Goal: Task Accomplishment & Management: Manage account settings

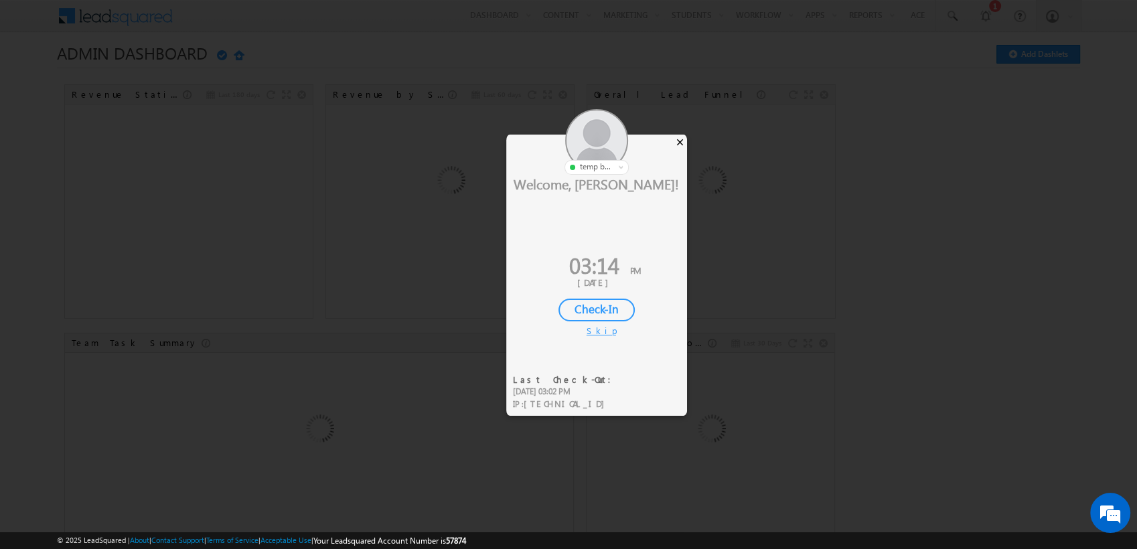
click at [677, 138] on div "×" at bounding box center [680, 142] width 14 height 15
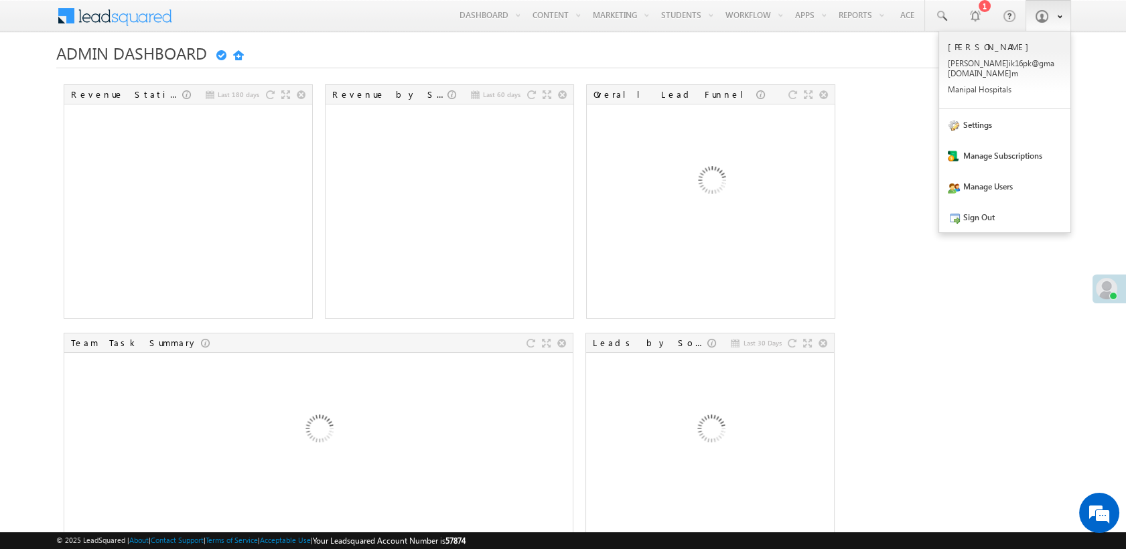
click at [1045, 19] on span at bounding box center [1040, 15] width 13 height 13
click at [1009, 175] on link "Manage Users" at bounding box center [1004, 186] width 131 height 31
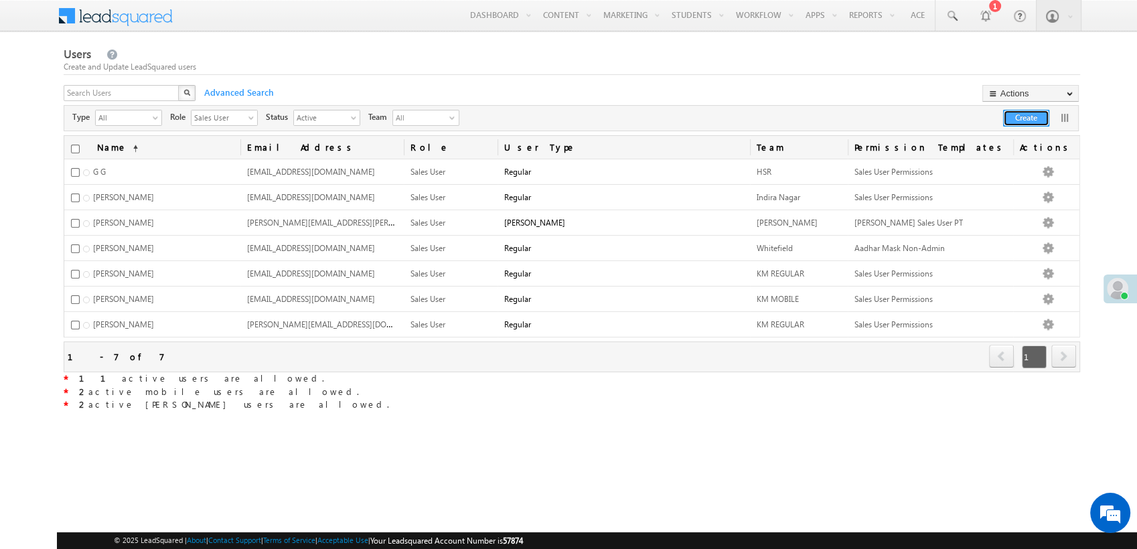
click at [1028, 117] on button "Create" at bounding box center [1026, 118] width 46 height 17
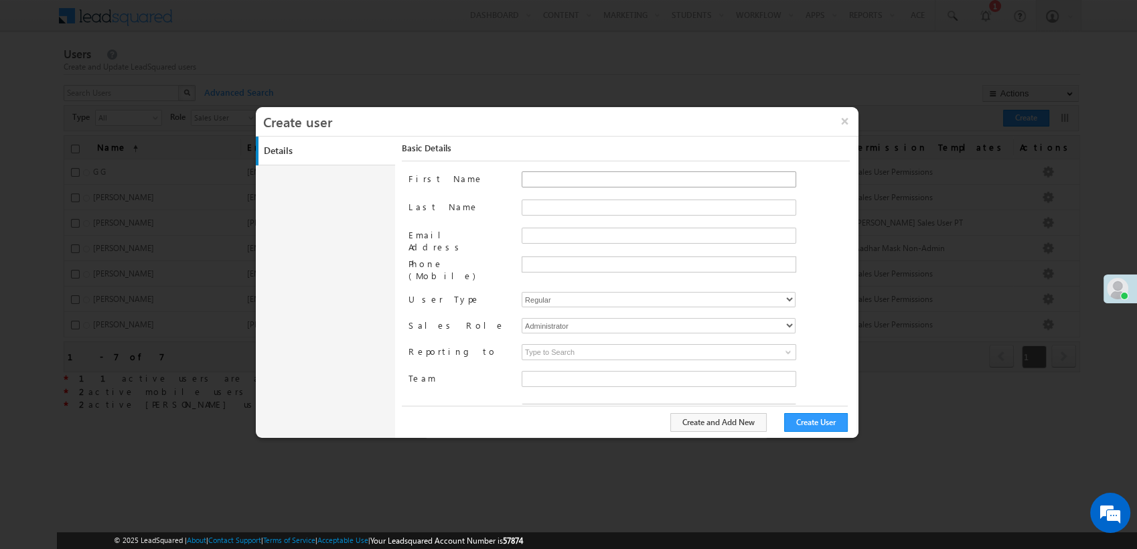
click at [518, 178] on div "First Name" at bounding box center [628, 185] width 441 height 28
click at [526, 179] on input "First Name" at bounding box center [659, 179] width 275 height 16
type input "K"
type input "<"
type input "Manoj"
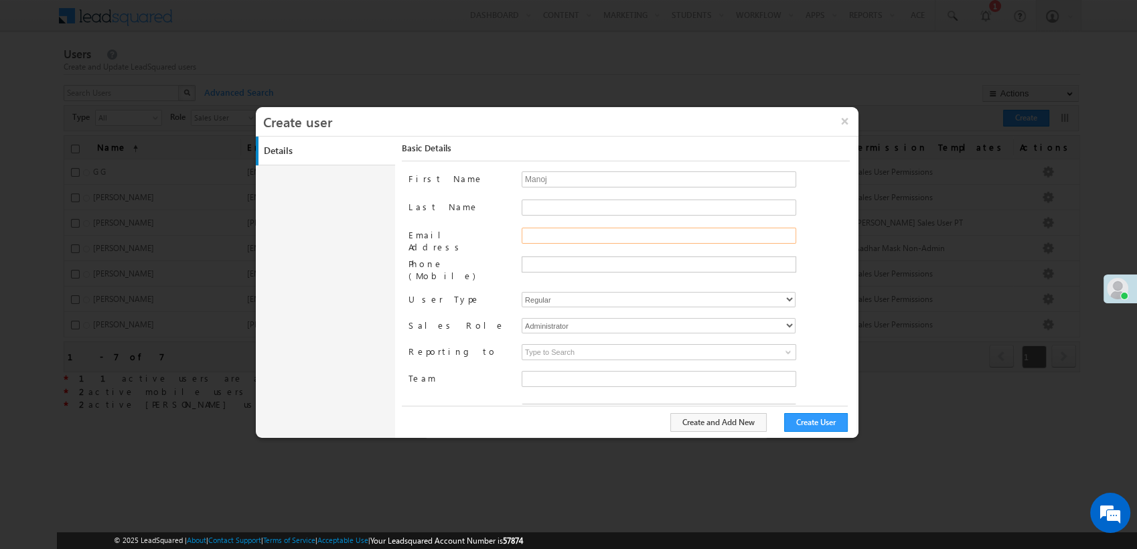
click at [615, 233] on input "Email Address" at bounding box center [659, 236] width 275 height 16
type input "pwc"
type input "c6093bd9-58d0-11ec-9c33-026df930cad4"
click at [540, 229] on input "pwc+lsq@leadsquared.com" at bounding box center [659, 236] width 275 height 16
click at [597, 235] on input "pwc+manojlsq@leadsquared.com" at bounding box center [659, 236] width 275 height 16
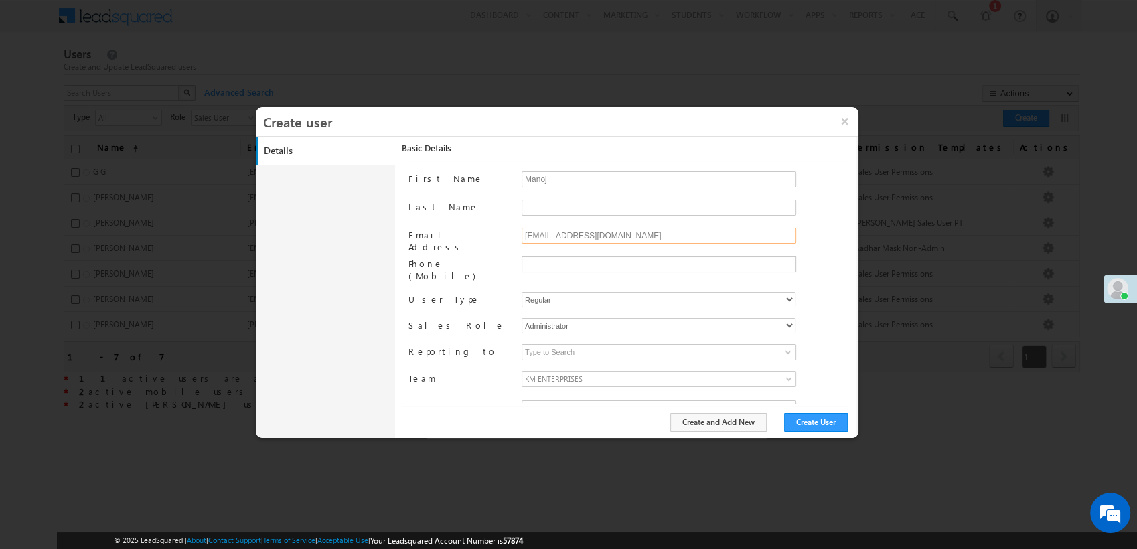
click at [597, 235] on input "pwc+manojlsq@leadsquared.com" at bounding box center [659, 236] width 275 height 16
click at [597, 234] on input "pwc+manojlsq@leadsquared.com" at bounding box center [659, 236] width 275 height 16
click at [813, 271] on div "Phone (Mobile)" at bounding box center [628, 270] width 441 height 29
click at [716, 234] on input "pwc+manojlsq@leadsquared.com" at bounding box center [659, 236] width 275 height 16
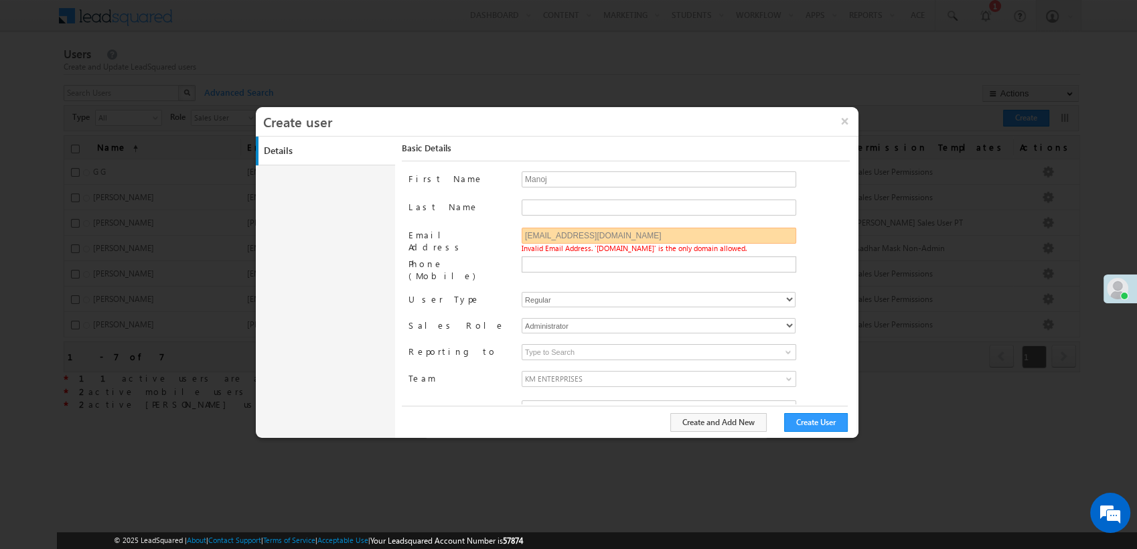
click at [716, 234] on input "pwc+manojlsq@leadsquared.com" at bounding box center [659, 236] width 275 height 16
type input "manojreddy8072@gmail.com"
click at [819, 238] on div "manojreddy8072@gmail.com Invalid Email Address. 'gmail.com' is the only domain …" at bounding box center [686, 242] width 328 height 29
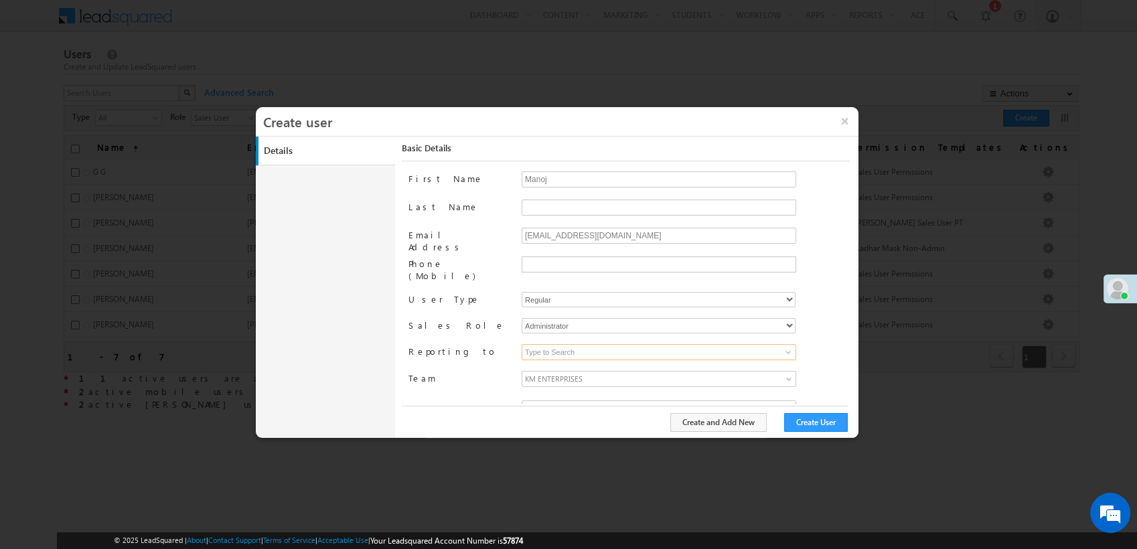
click at [574, 344] on input at bounding box center [659, 352] width 275 height 16
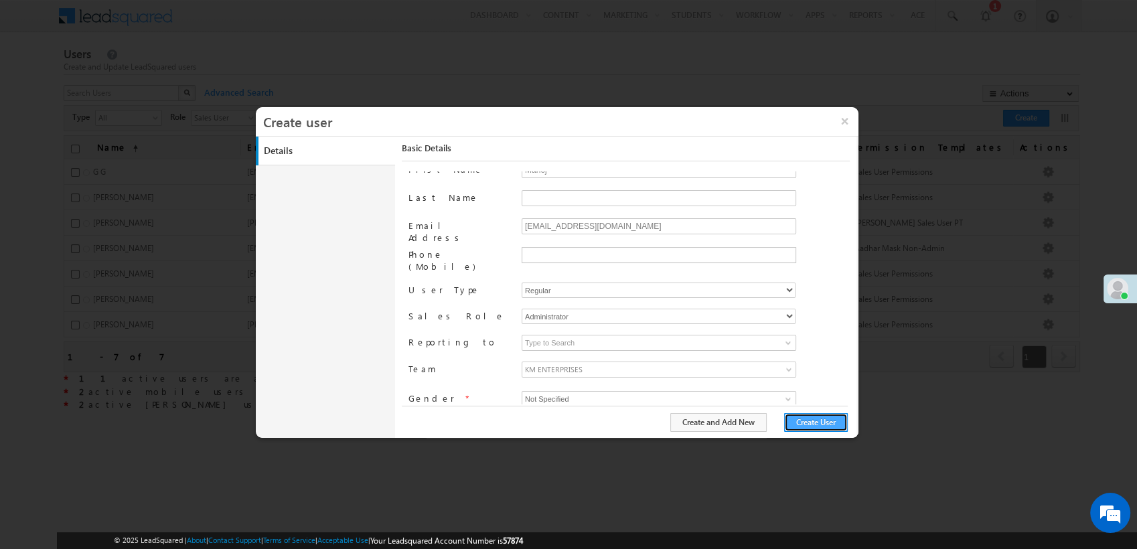
click at [822, 422] on button "Create User" at bounding box center [816, 422] width 64 height 19
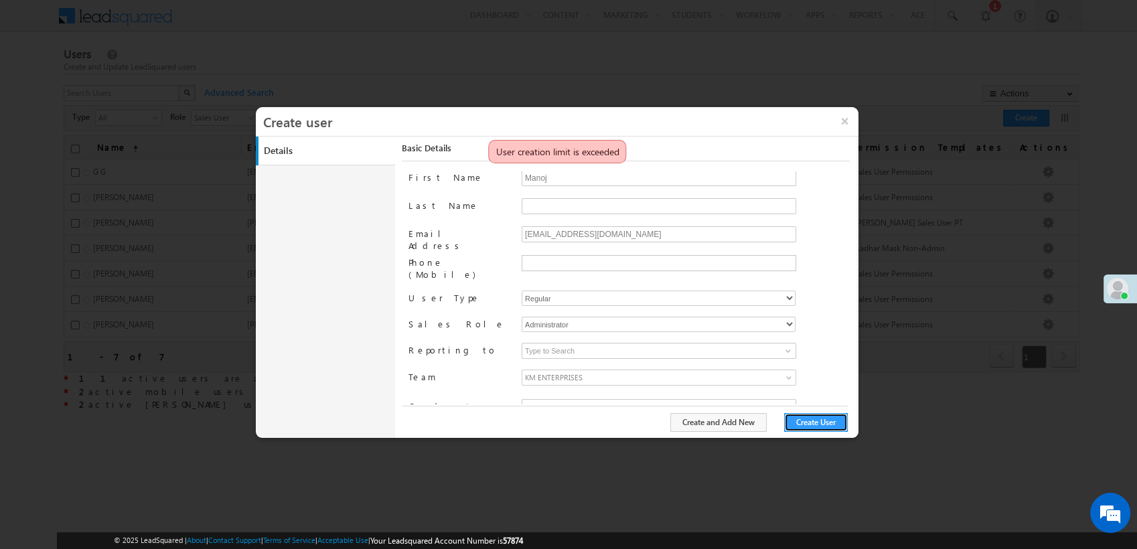
scroll to position [0, 0]
click at [571, 240] on input "manojreddy8072@gmail.com" at bounding box center [659, 236] width 275 height 16
click at [572, 240] on input "manojreddy8072@gmail.com" at bounding box center [659, 236] width 275 height 16
click at [839, 122] on button "×" at bounding box center [844, 121] width 29 height 28
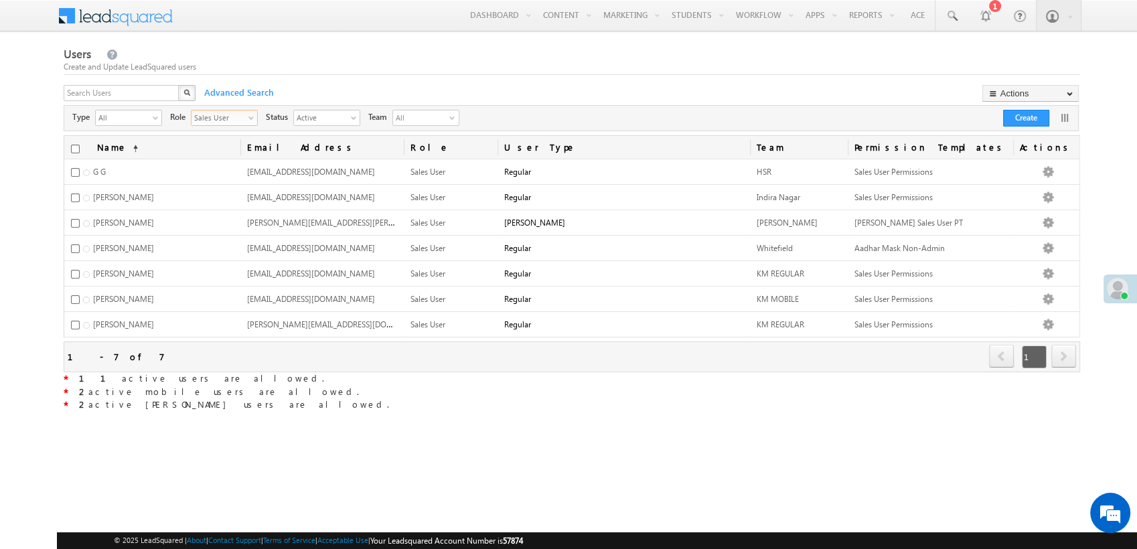
click at [212, 121] on span "Sales User" at bounding box center [218, 116] width 55 height 13
click at [228, 147] on li "Administrator" at bounding box center [224, 146] width 66 height 13
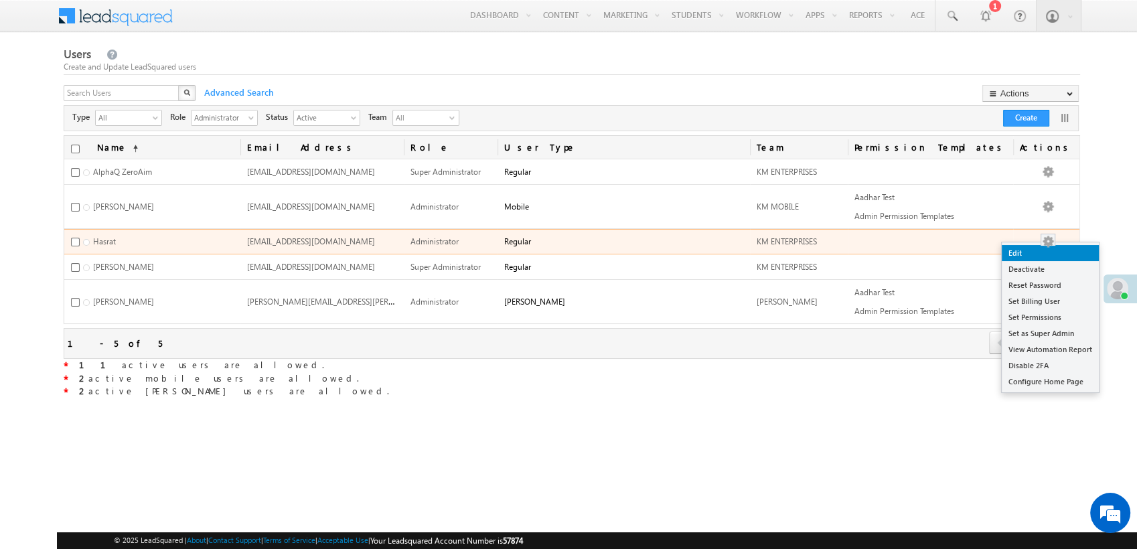
click at [1047, 254] on link "Edit" at bounding box center [1050, 253] width 97 height 16
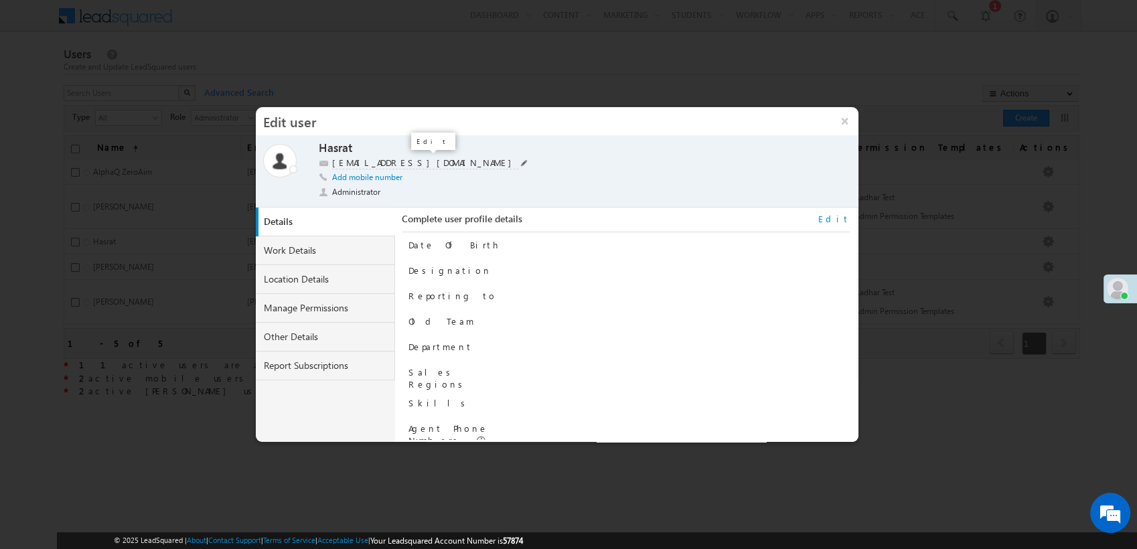
click at [521, 163] on span at bounding box center [524, 162] width 7 height 7
click at [445, 167] on input "hbsamnani@gmail.com" at bounding box center [415, 162] width 167 height 11
click at [445, 166] on input "hbsamnani@gmail.com" at bounding box center [415, 162] width 167 height 11
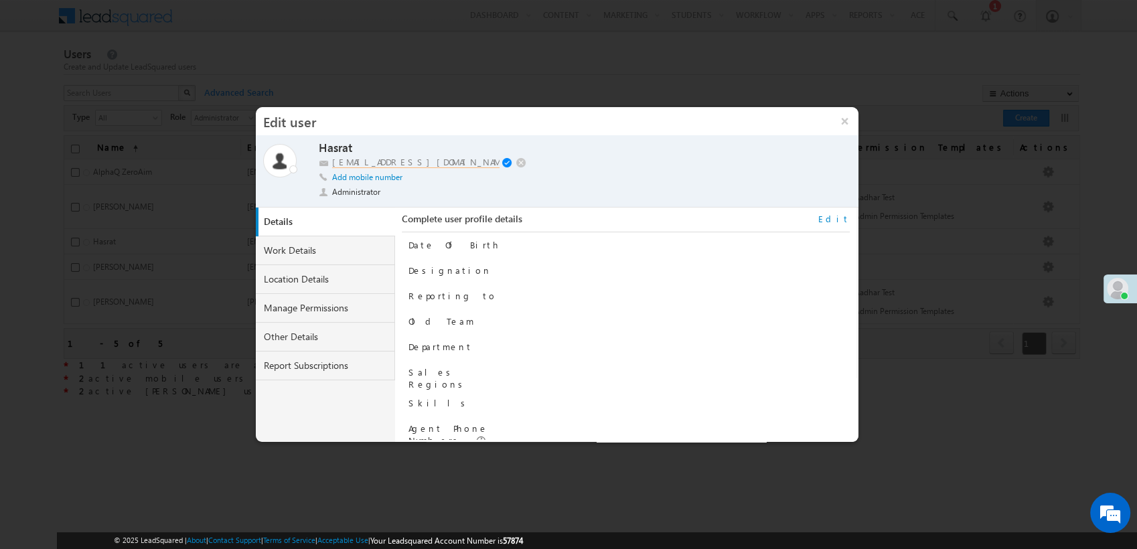
paste input "manojreddy8072"
type input "manojreddy8072@gmail.com"
click at [512, 133] on h3 "Edit user" at bounding box center [543, 121] width 574 height 28
click at [508, 161] on span at bounding box center [508, 163] width 13 height 11
click at [830, 127] on button "×" at bounding box center [844, 121] width 29 height 28
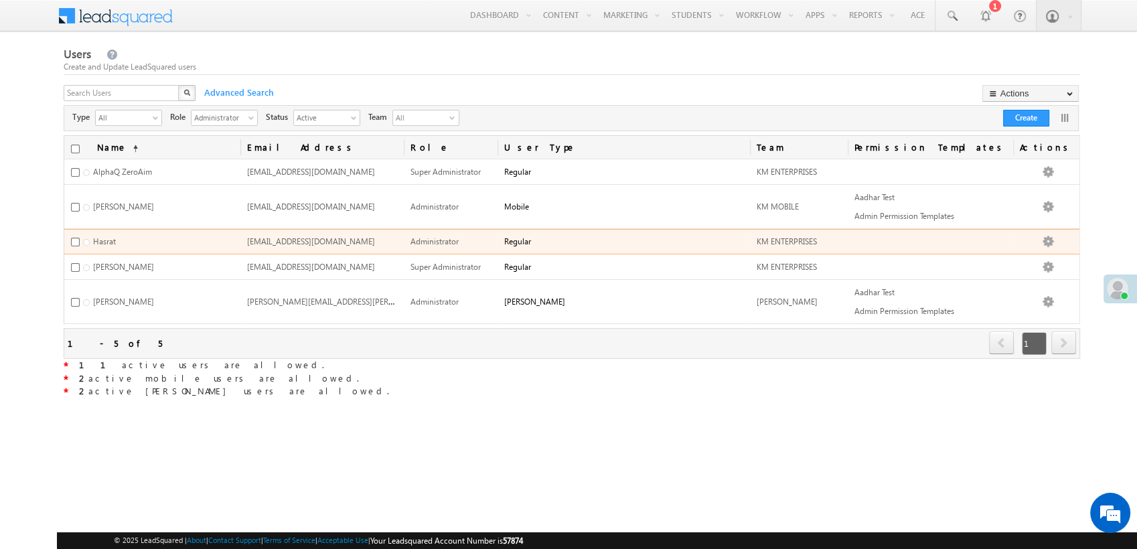
click at [315, 238] on span "manojreddy8072@gmail.com" at bounding box center [311, 241] width 128 height 10
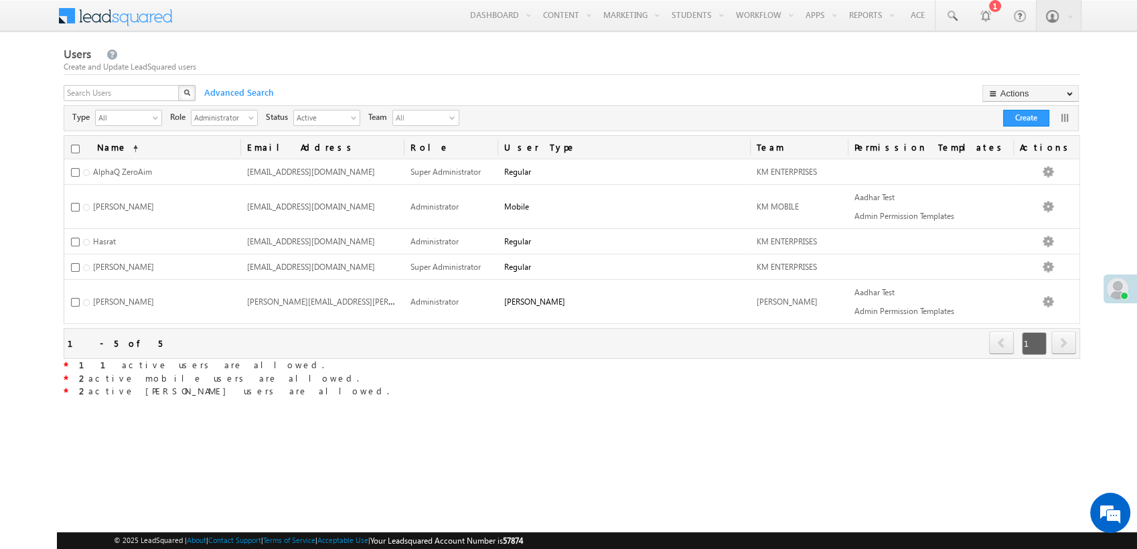
click at [553, 403] on div "Users Create and Update LeadSquared users X Advanced Search Actions Import User…" at bounding box center [572, 246] width 1016 height 403
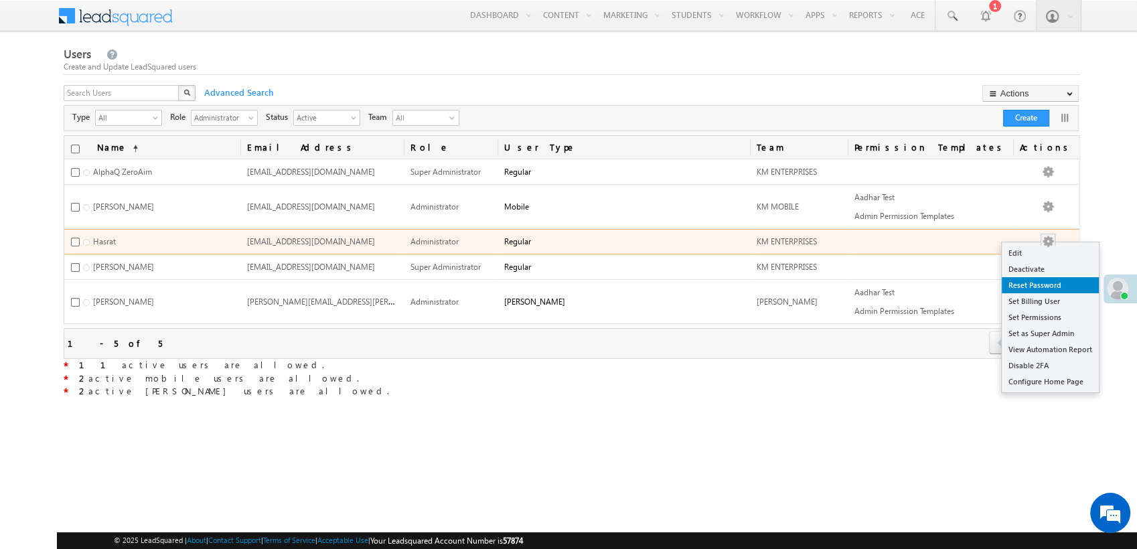
click at [1026, 287] on link "Reset Password" at bounding box center [1050, 285] width 97 height 16
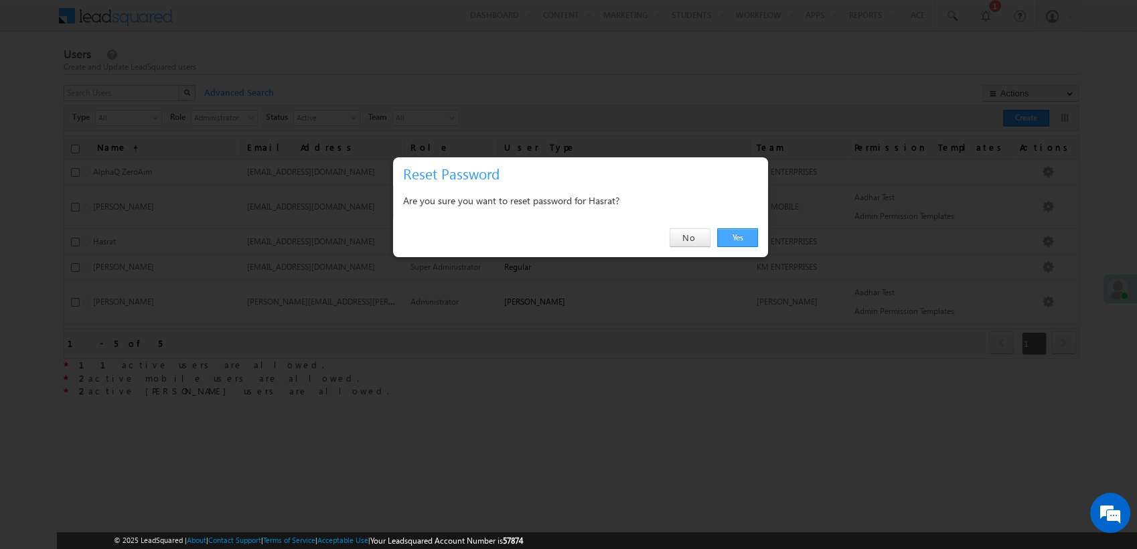
click at [732, 229] on link "Yes" at bounding box center [737, 237] width 41 height 19
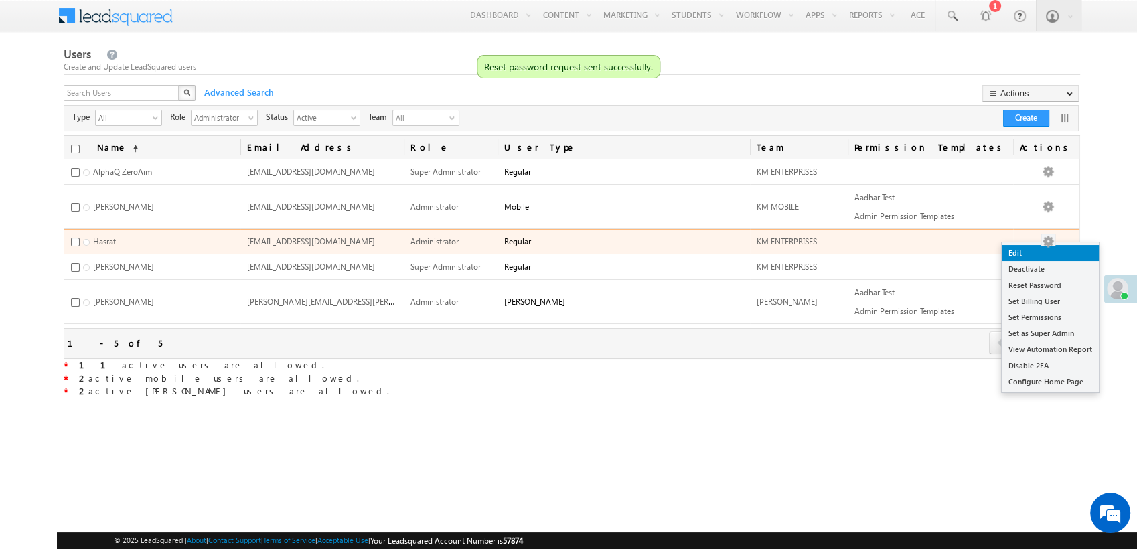
click at [1051, 254] on link "Edit" at bounding box center [1050, 253] width 97 height 16
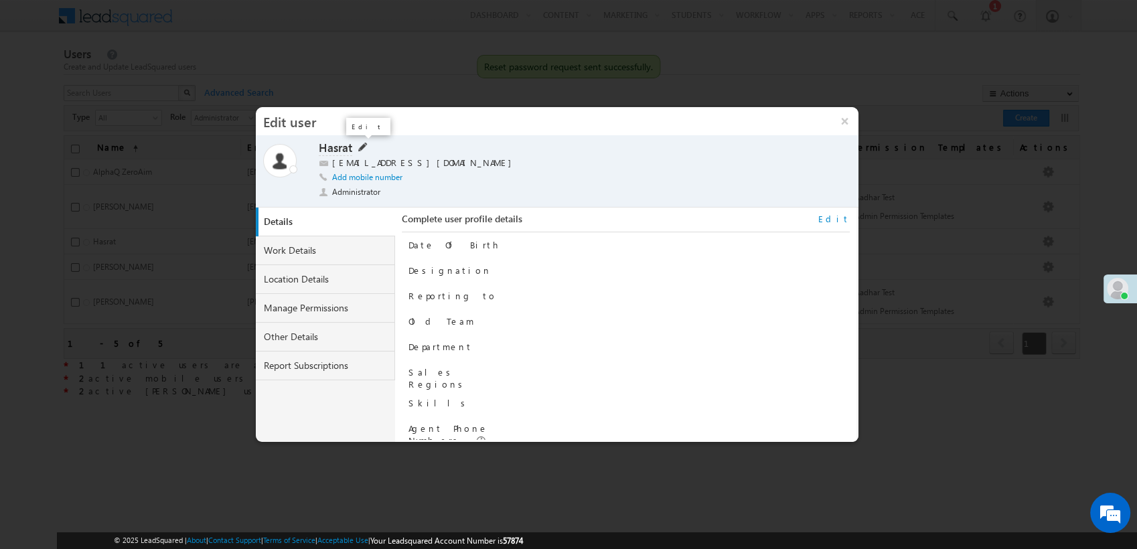
click at [357, 147] on span at bounding box center [362, 146] width 12 height 11
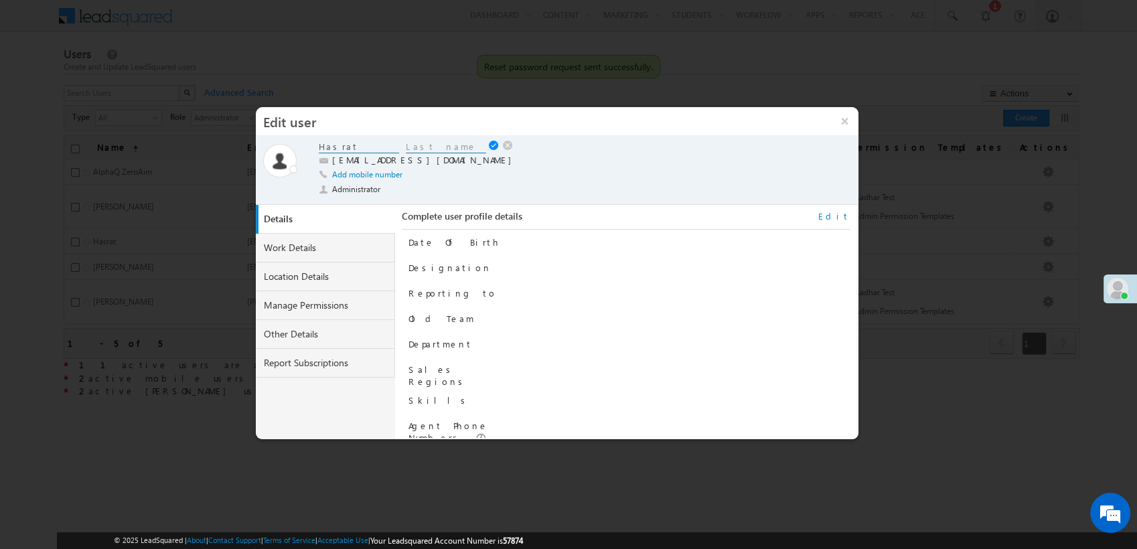
click at [370, 152] on input "Hasrat" at bounding box center [359, 147] width 80 height 13
click at [370, 151] on input "Hasrat" at bounding box center [359, 147] width 80 height 13
type input "Manoj"
click at [444, 142] on input at bounding box center [446, 147] width 80 height 13
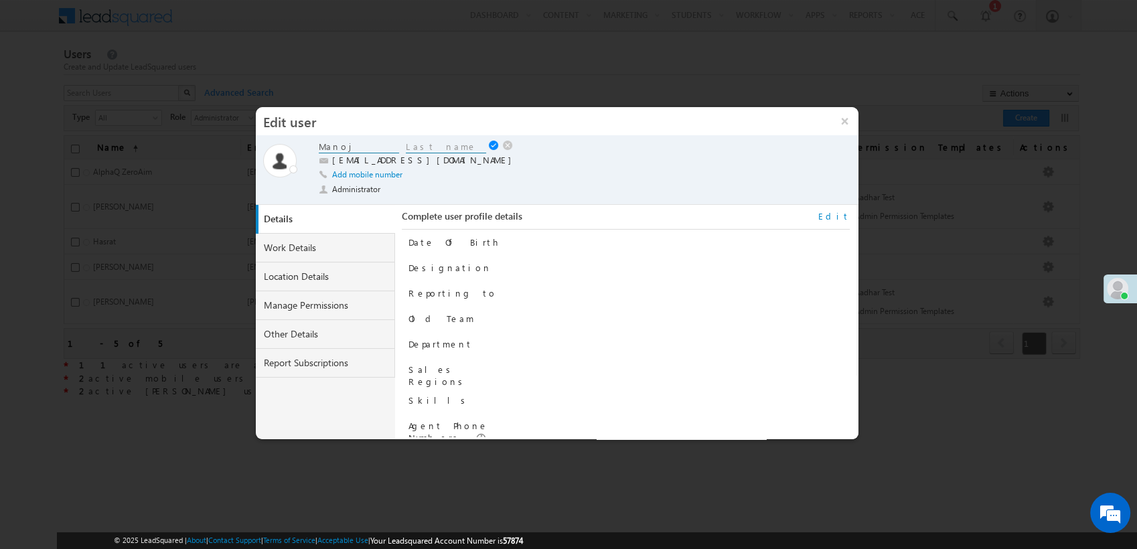
click at [750, 316] on div at bounding box center [686, 322] width 328 height 19
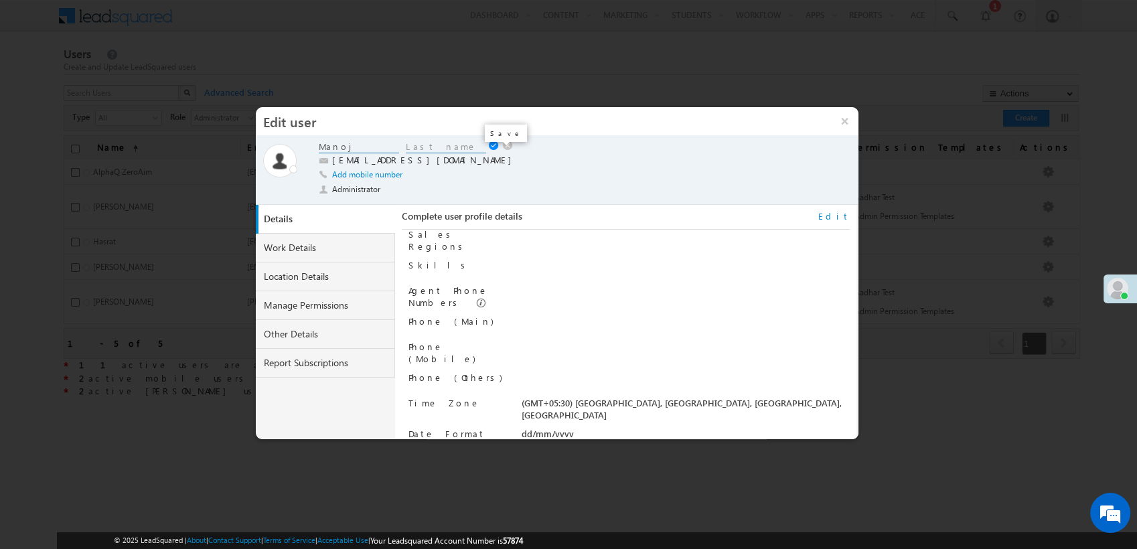
click at [492, 147] on link at bounding box center [495, 146] width 13 height 11
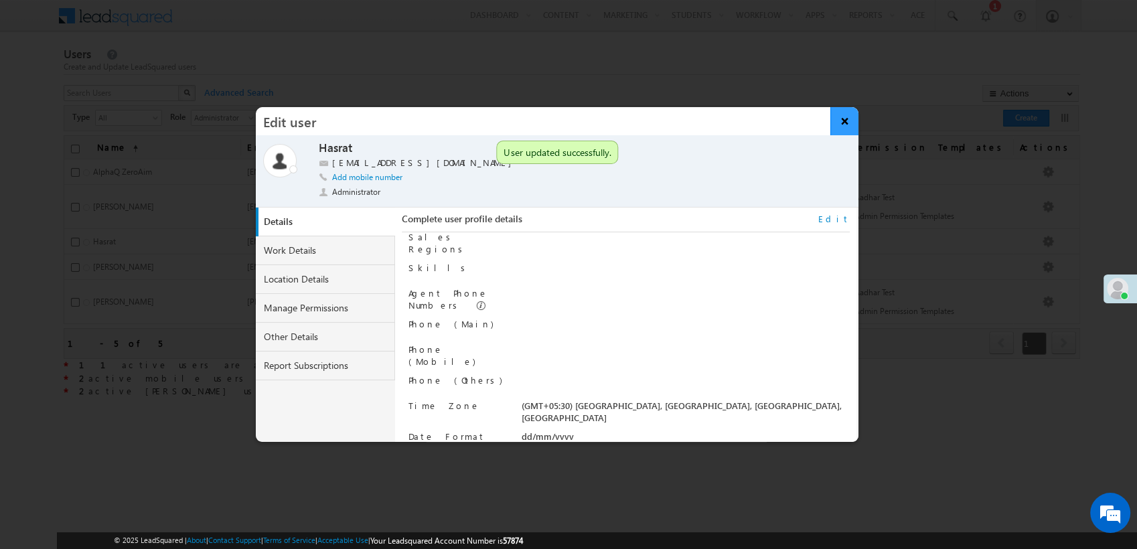
click at [843, 115] on button "×" at bounding box center [844, 121] width 29 height 28
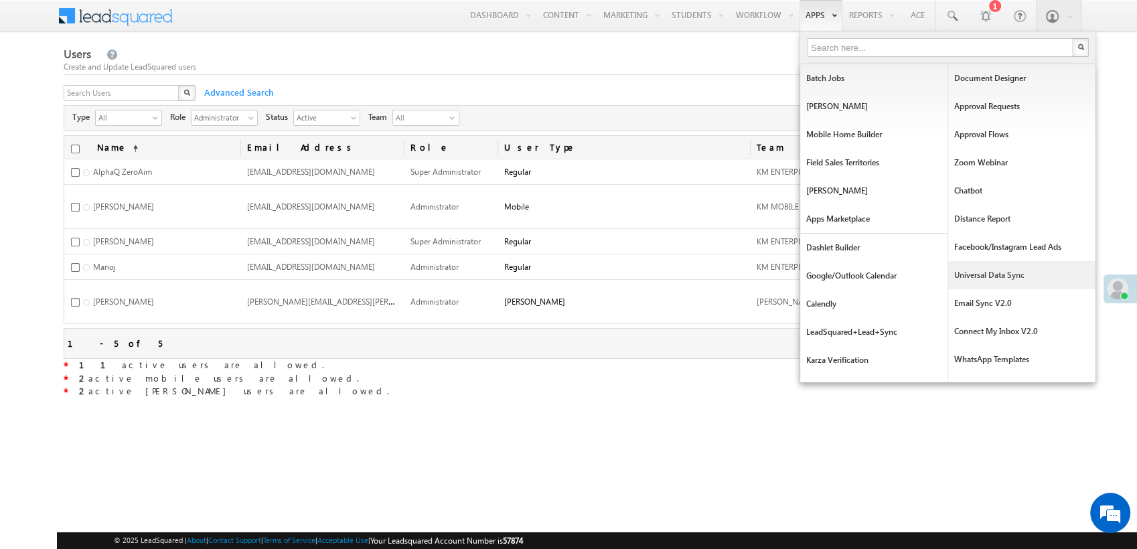
click at [991, 271] on link "Universal Data Sync" at bounding box center [1021, 275] width 147 height 28
